Goal: Navigation & Orientation: Understand site structure

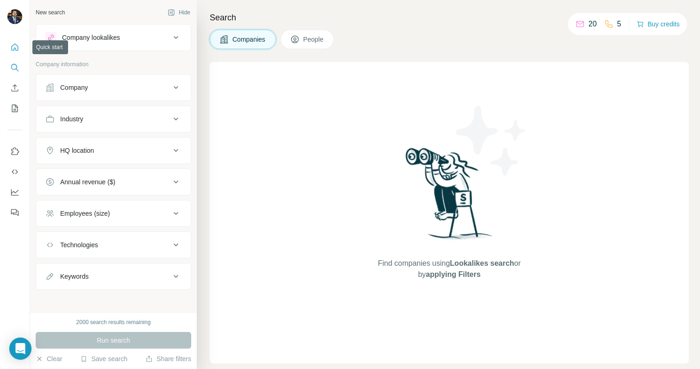
click at [13, 43] on icon "Quick start" at bounding box center [14, 47] width 9 height 9
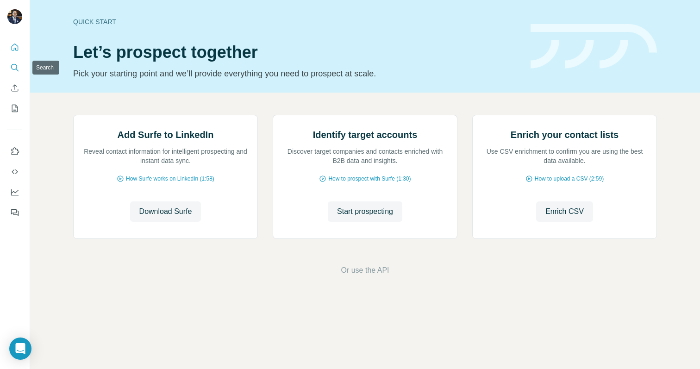
click at [10, 70] on icon "Search" at bounding box center [14, 67] width 9 height 9
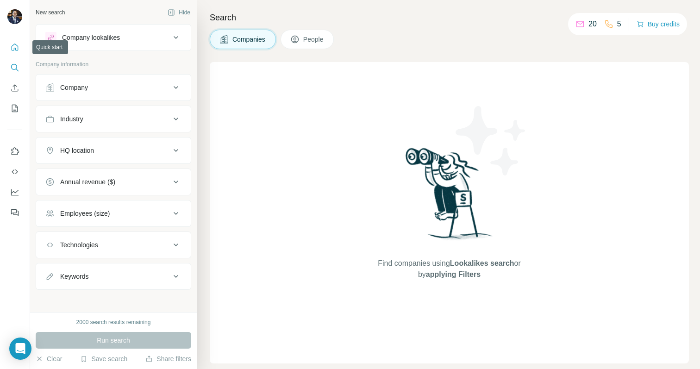
click at [20, 50] on button "Quick start" at bounding box center [14, 47] width 15 height 17
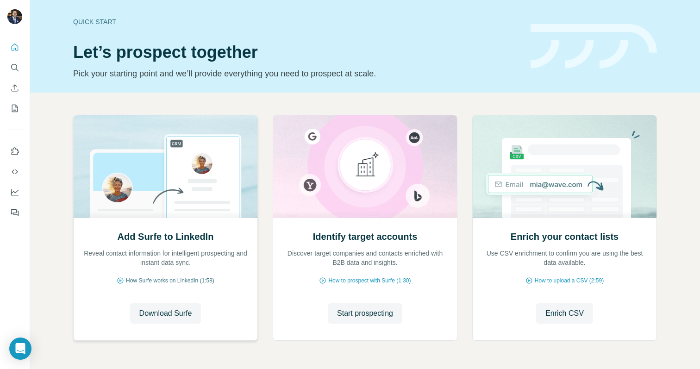
click at [182, 280] on span "How Surfe works on LinkedIn (1:58)" at bounding box center [170, 281] width 88 height 8
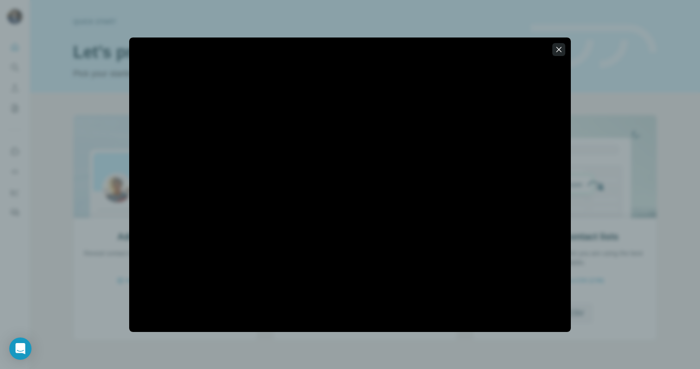
click at [561, 50] on icon "button" at bounding box center [558, 49] width 9 height 9
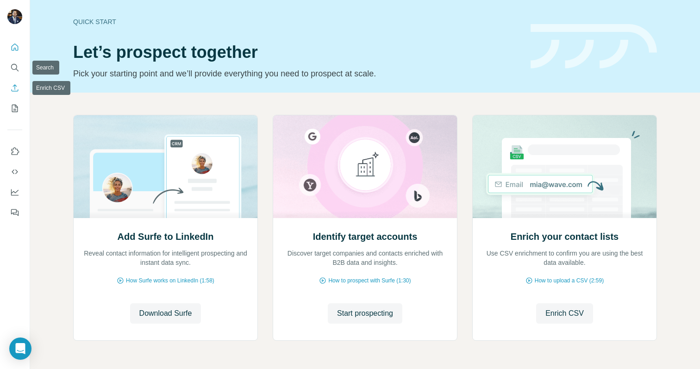
click at [13, 86] on icon "Enrich CSV" at bounding box center [14, 87] width 9 height 9
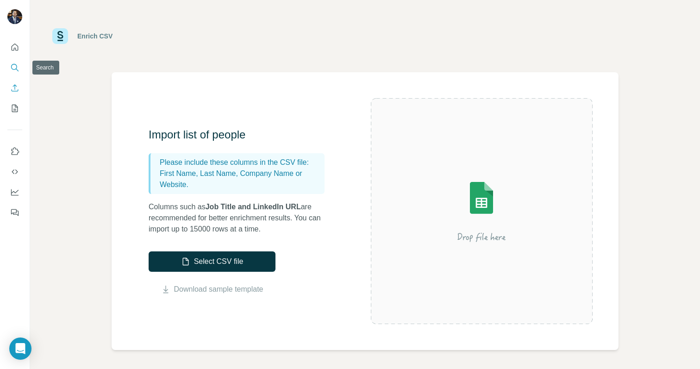
click at [14, 62] on button "Search" at bounding box center [14, 67] width 15 height 17
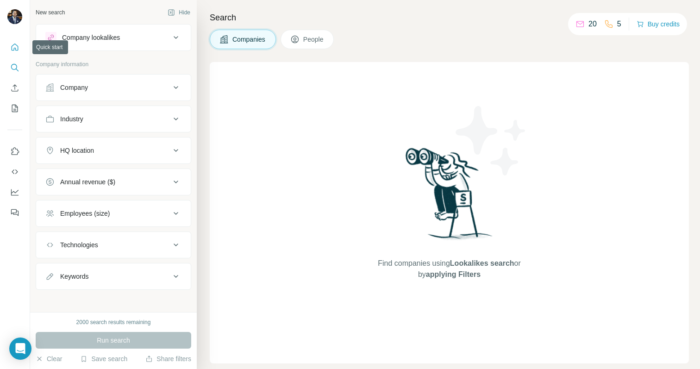
click at [14, 50] on icon "Quick start" at bounding box center [15, 47] width 7 height 7
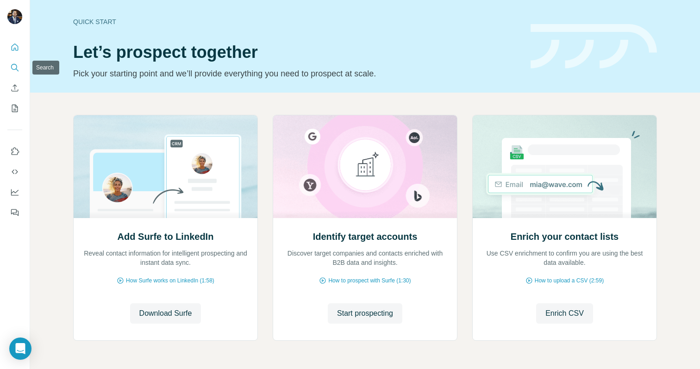
click at [10, 74] on button "Search" at bounding box center [14, 67] width 15 height 17
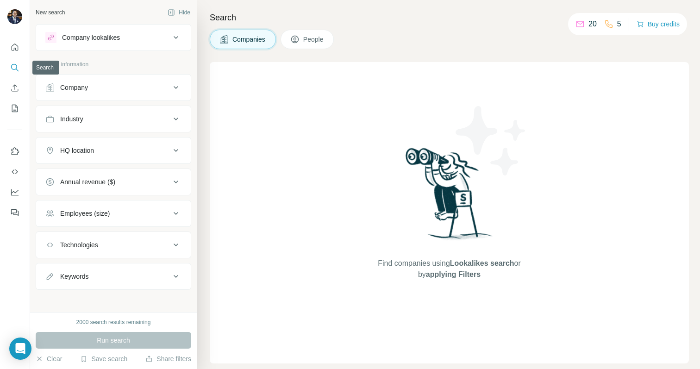
click at [13, 88] on icon "Enrich CSV" at bounding box center [14, 87] width 9 height 9
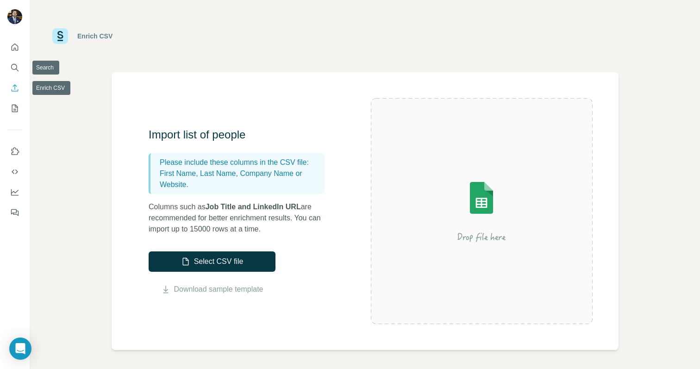
click at [12, 102] on button "My lists" at bounding box center [14, 108] width 15 height 17
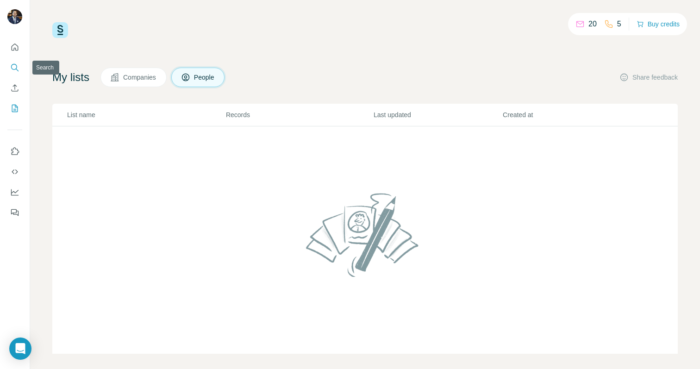
click at [19, 65] on button "Search" at bounding box center [14, 67] width 15 height 17
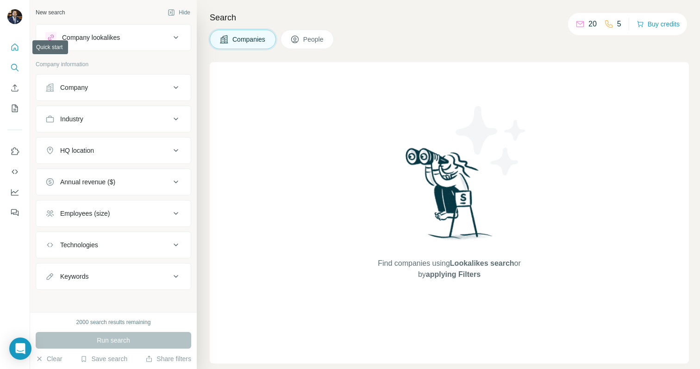
click at [14, 51] on icon "Quick start" at bounding box center [14, 47] width 9 height 9
